Goal: Find specific page/section: Find specific page/section

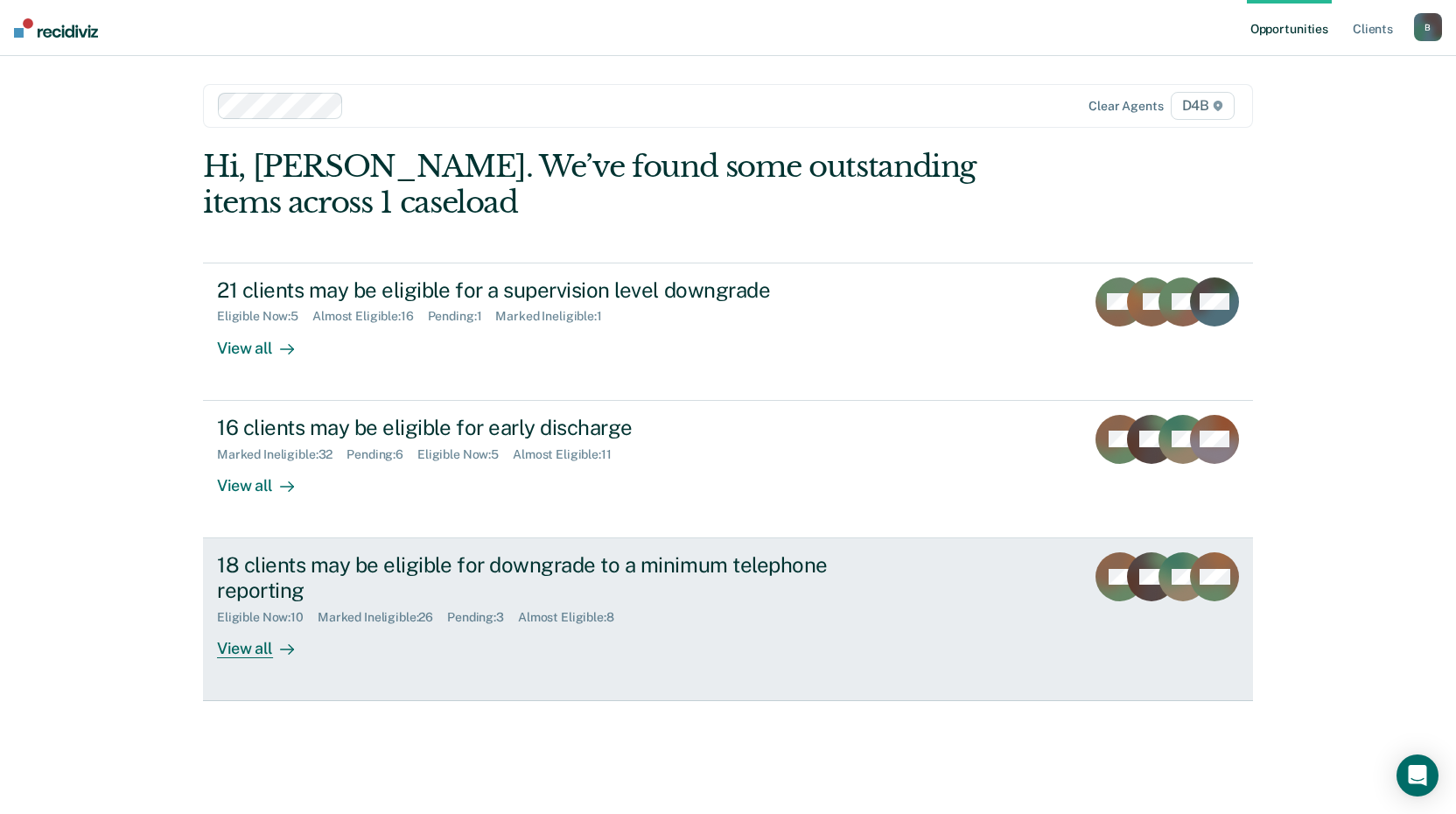
click at [248, 644] on div "View all" at bounding box center [265, 641] width 98 height 34
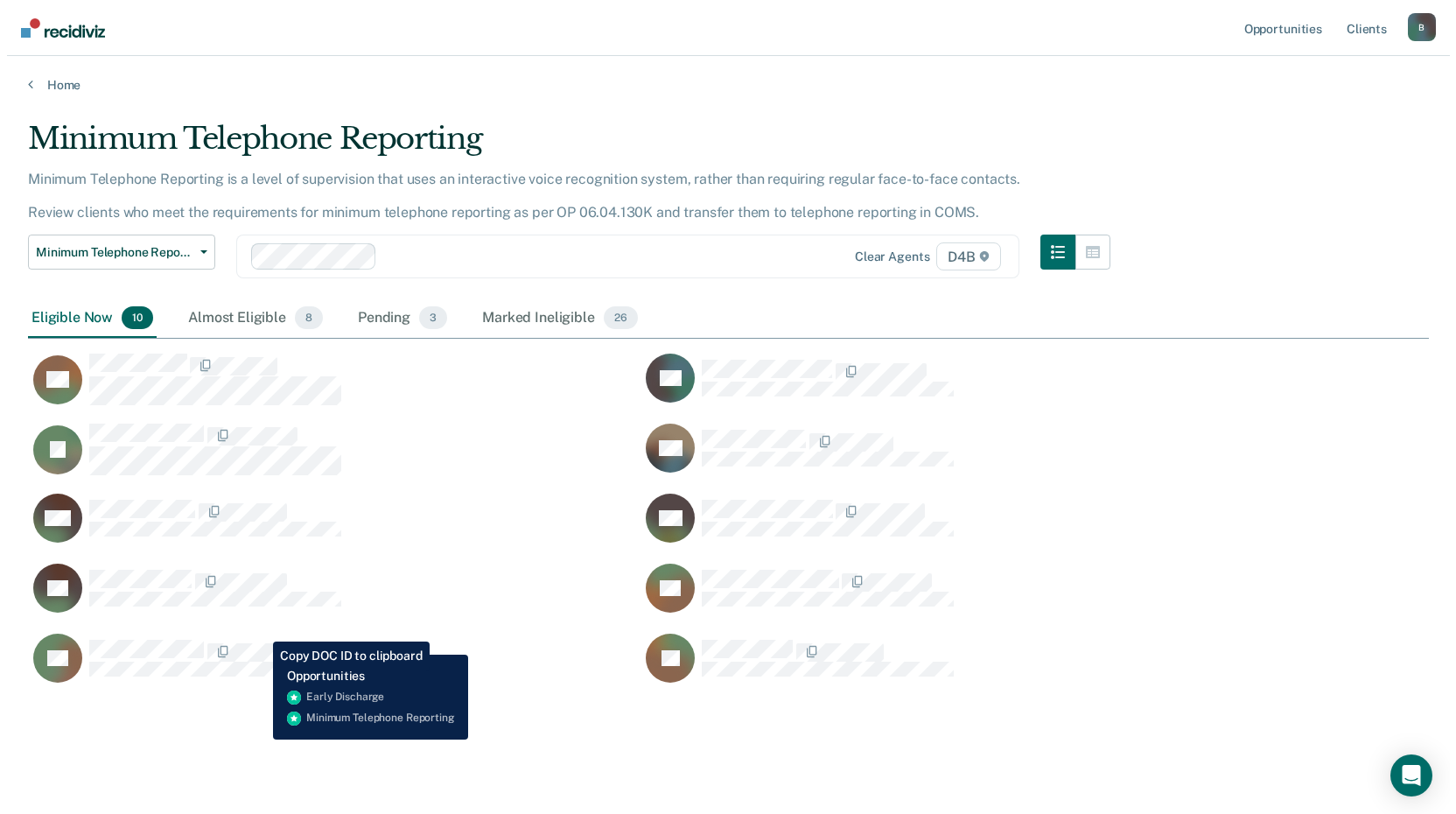
scroll to position [564, 1387]
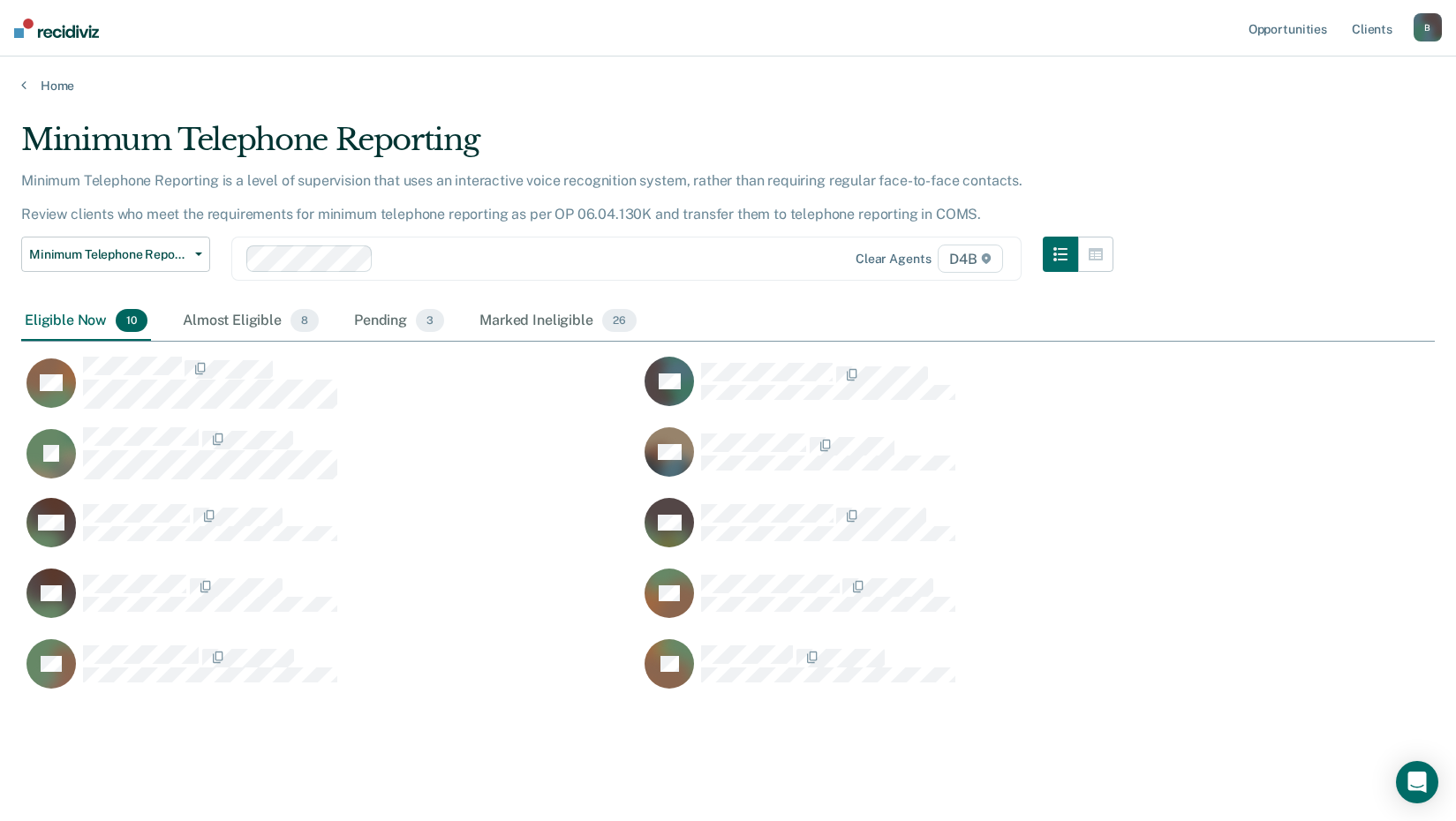
click at [16, 84] on div "Home" at bounding box center [728, 75] width 1456 height 37
click at [21, 85] on icon at bounding box center [23, 84] width 5 height 14
